Goal: Navigation & Orientation: Find specific page/section

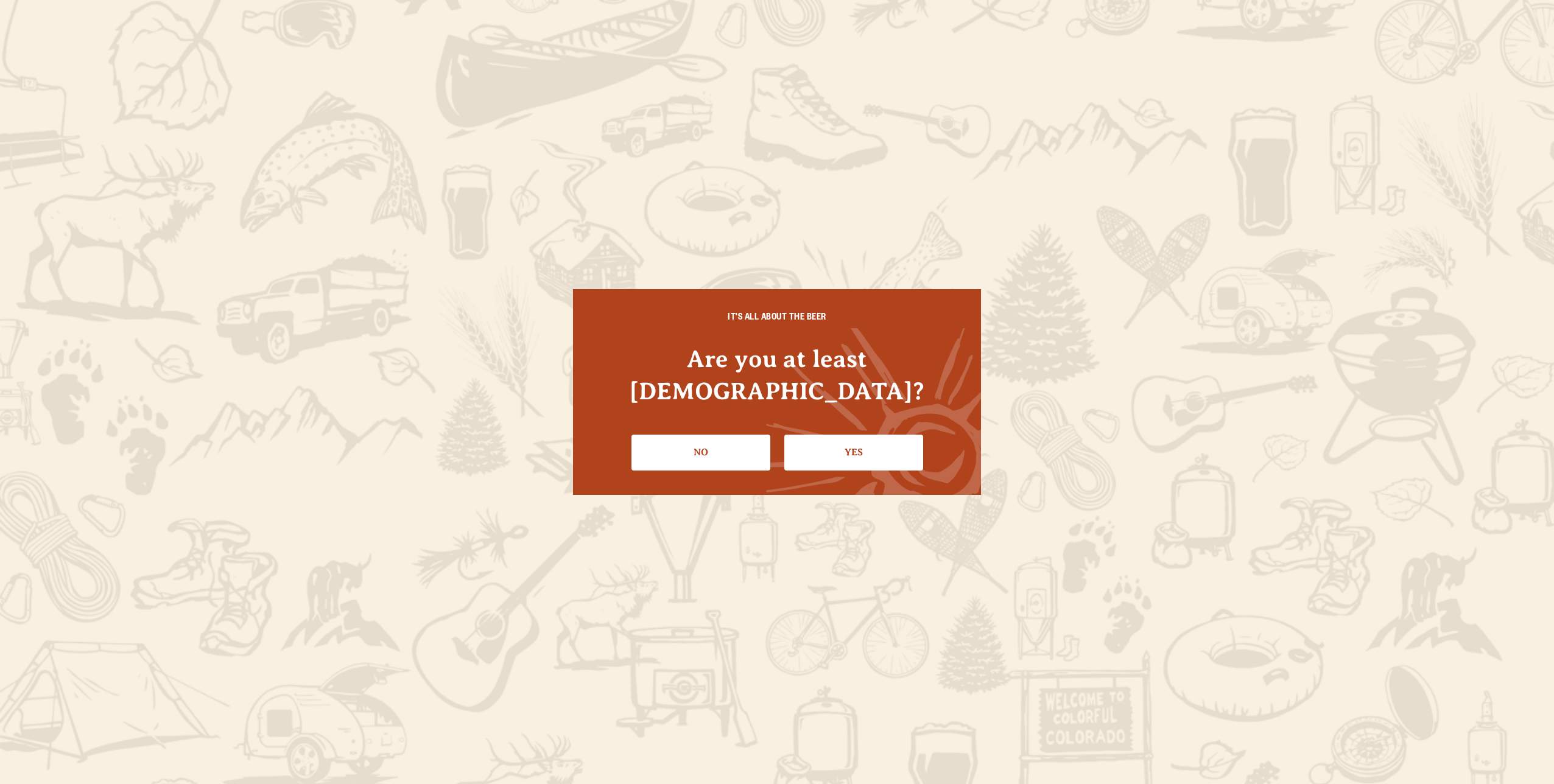
drag, startPoint x: 832, startPoint y: 434, endPoint x: 834, endPoint y: 426, distance: 8.2
click at [834, 434] on link "Yes" at bounding box center [853, 452] width 139 height 35
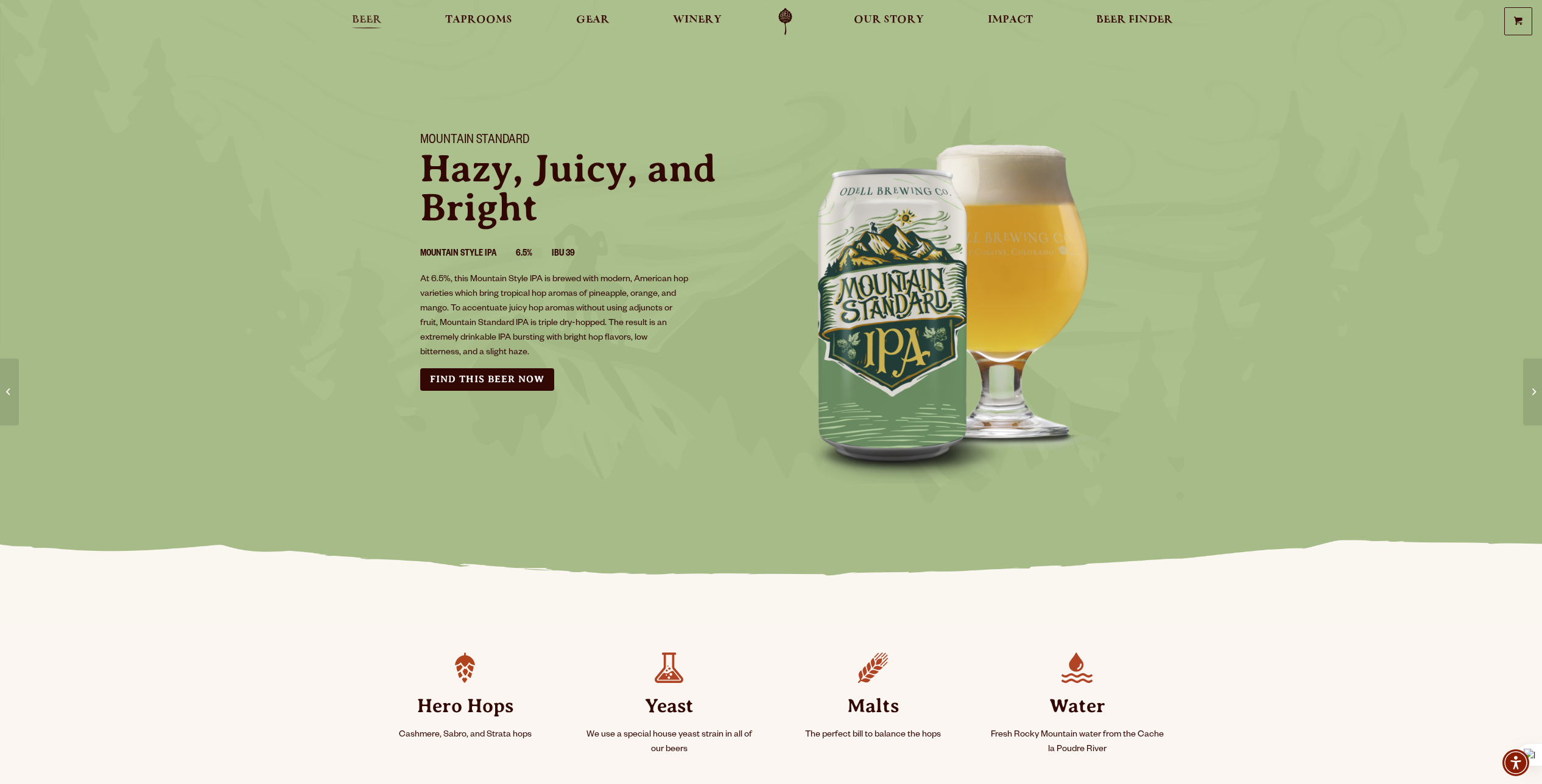
click at [365, 25] on span "Beer" at bounding box center [367, 20] width 30 height 10
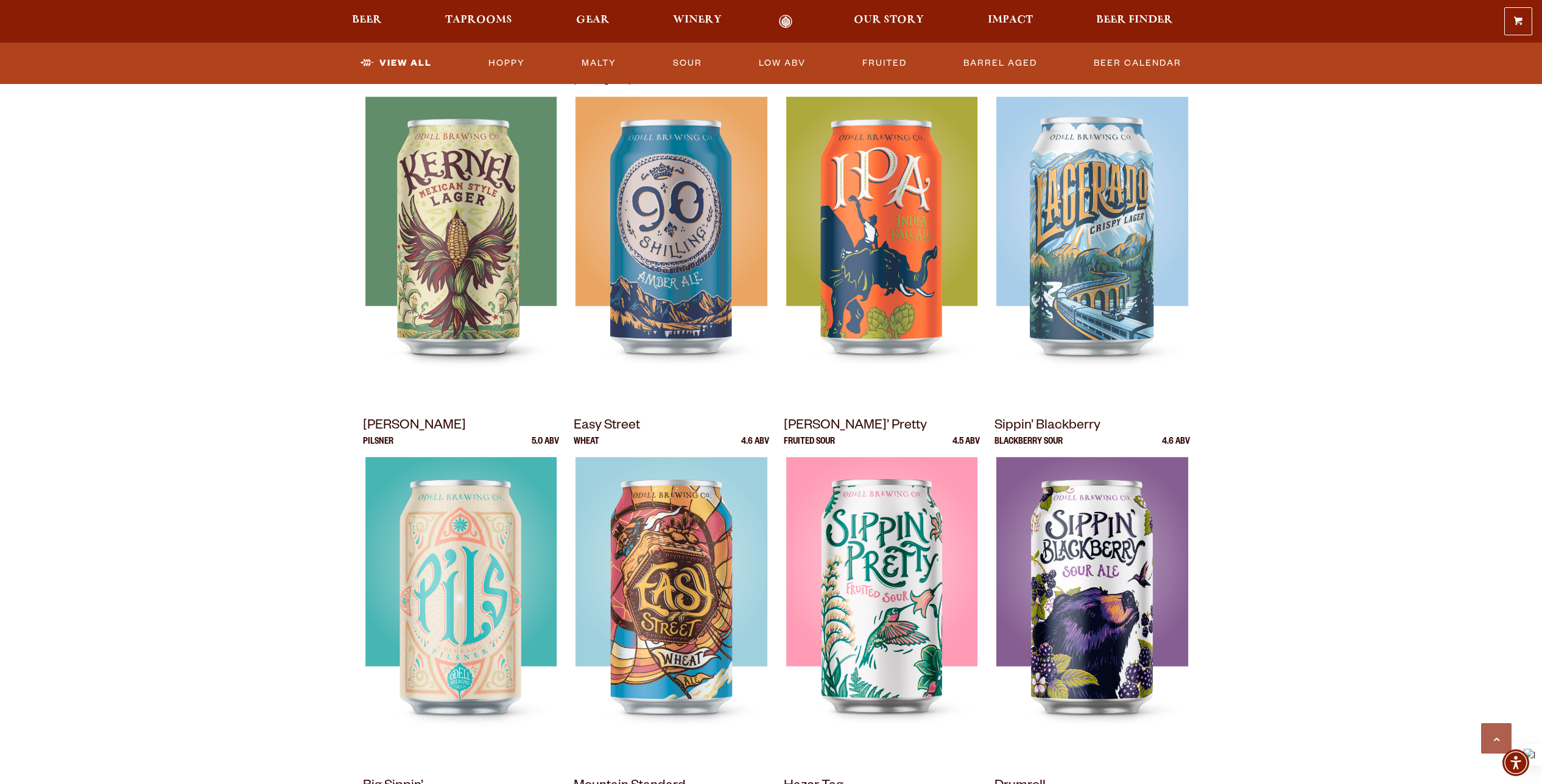
scroll to position [731, 0]
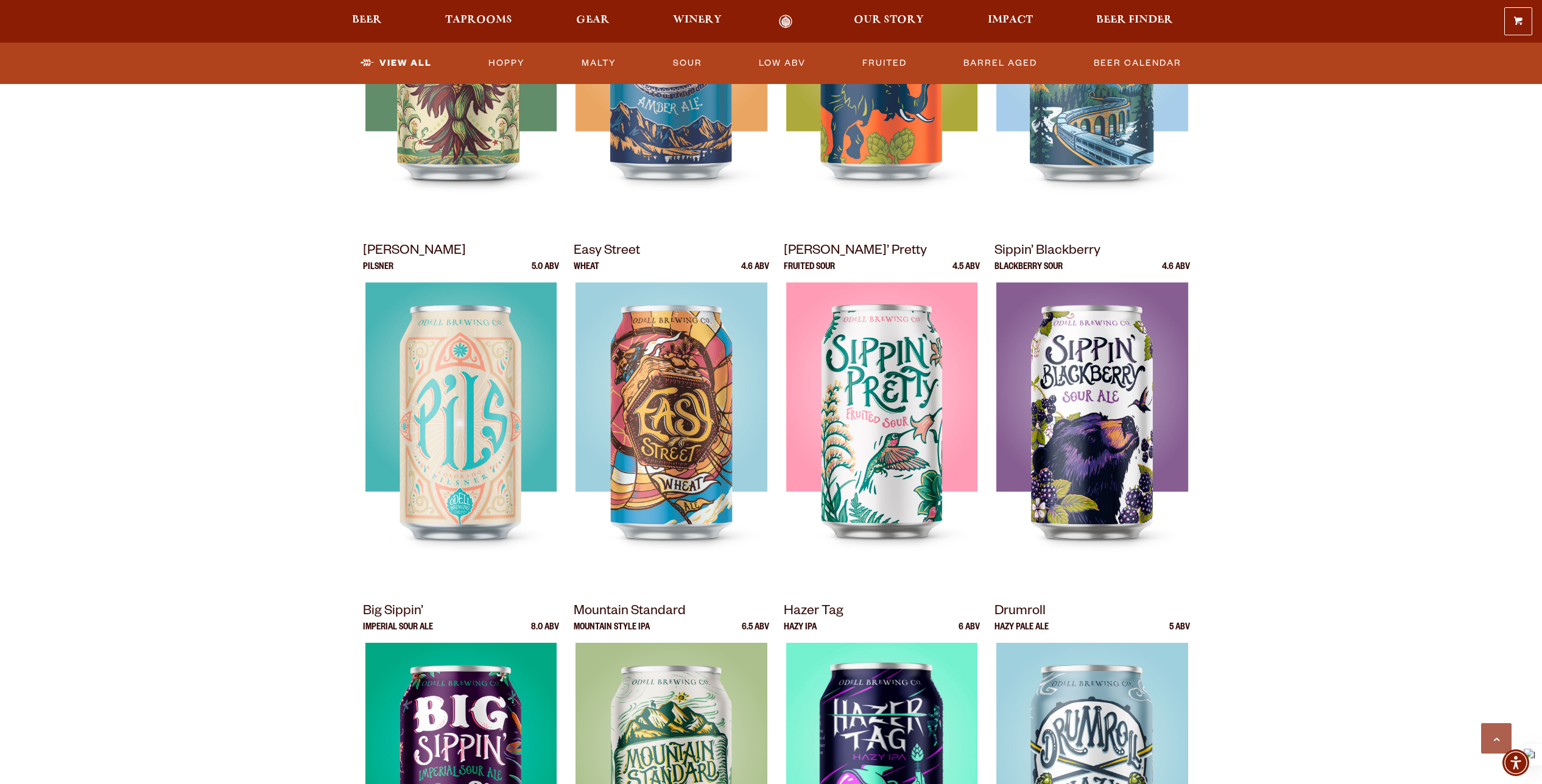
drag, startPoint x: 1355, startPoint y: 164, endPoint x: 1325, endPoint y: 188, distance: 38.4
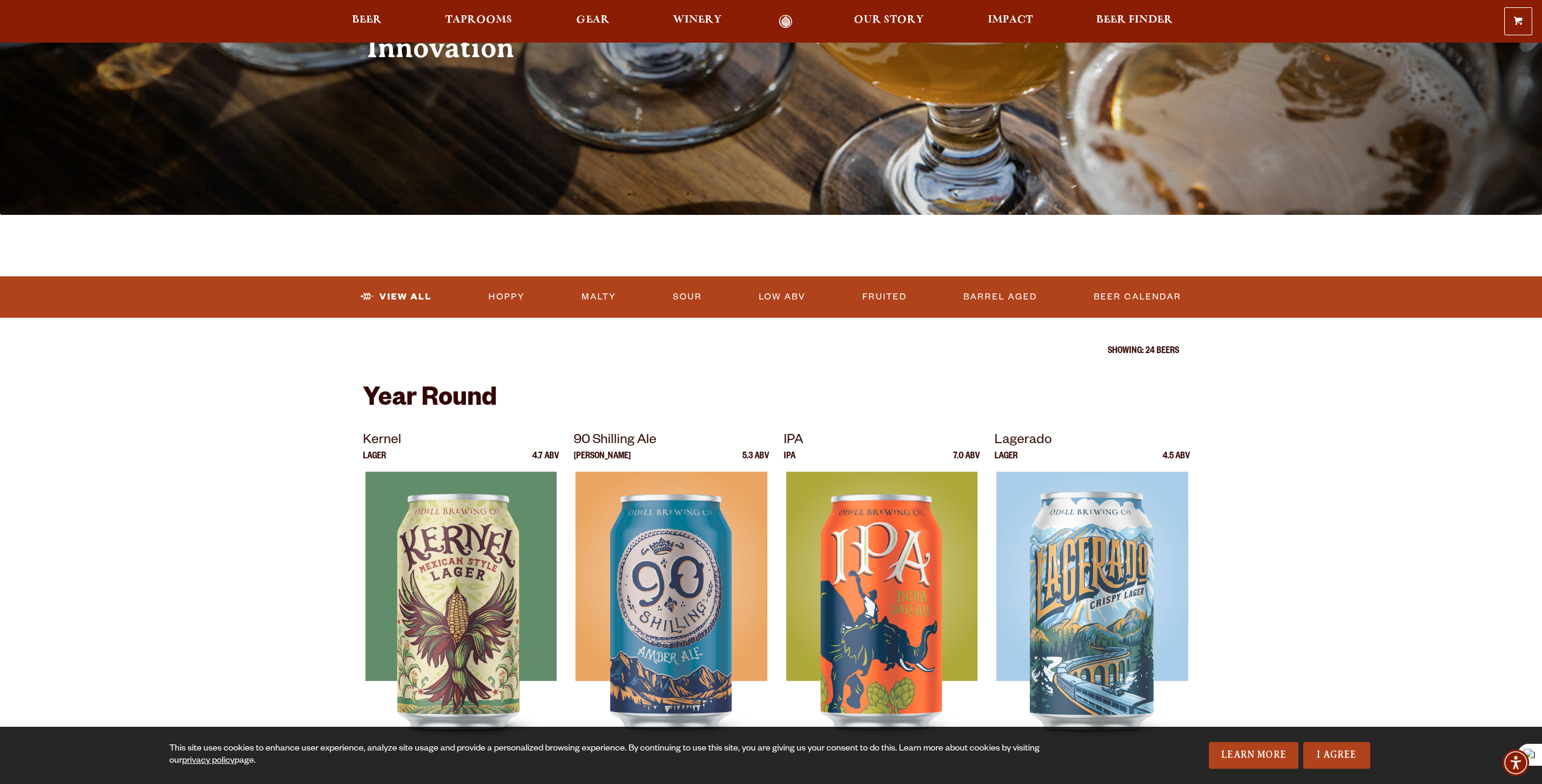
scroll to position [162, 0]
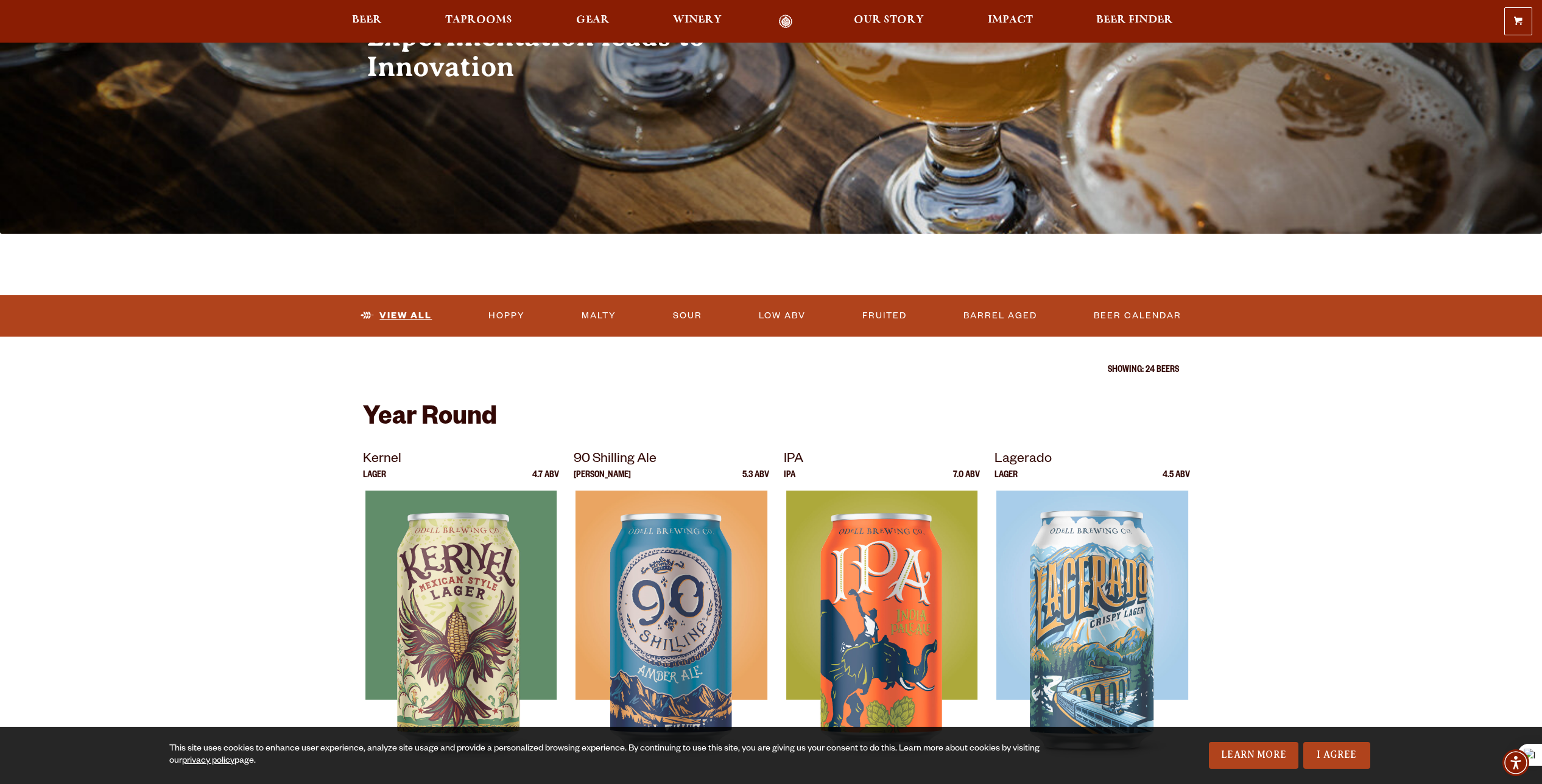
click at [400, 307] on link "View All" at bounding box center [396, 316] width 81 height 28
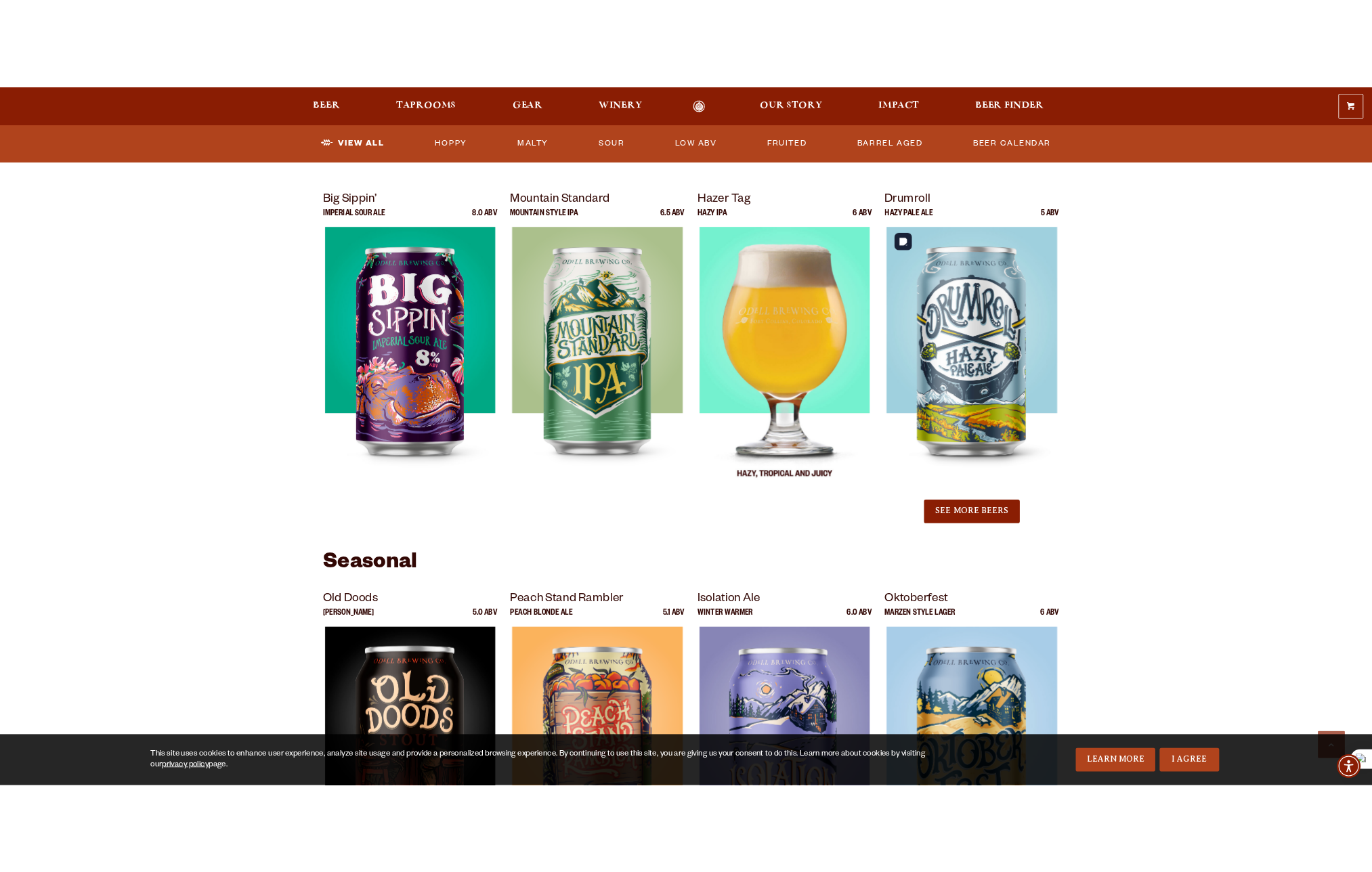
scroll to position [1354, 0]
